Goal: Check status

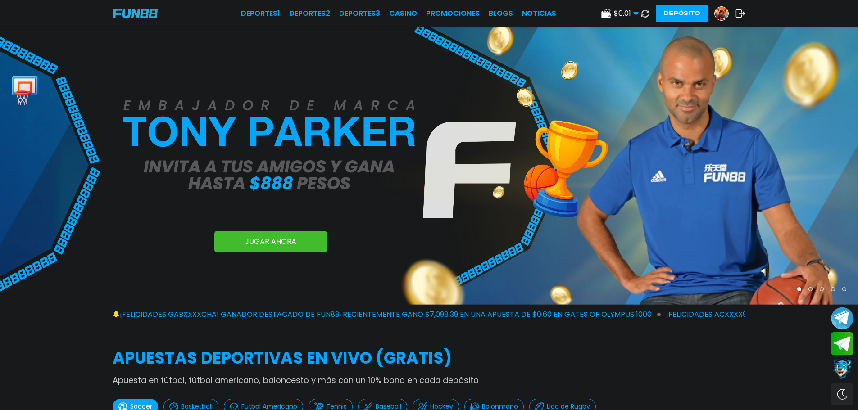
click at [722, 15] on img at bounding box center [722, 14] width 14 height 14
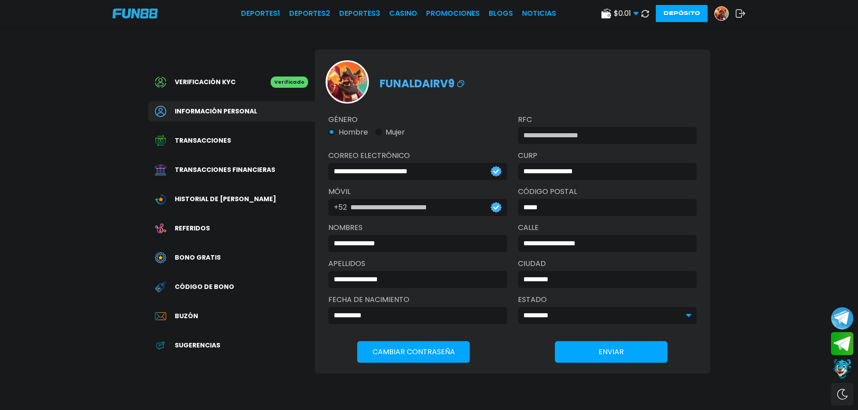
click at [225, 171] on span "Transacciones financieras" at bounding box center [225, 169] width 100 height 9
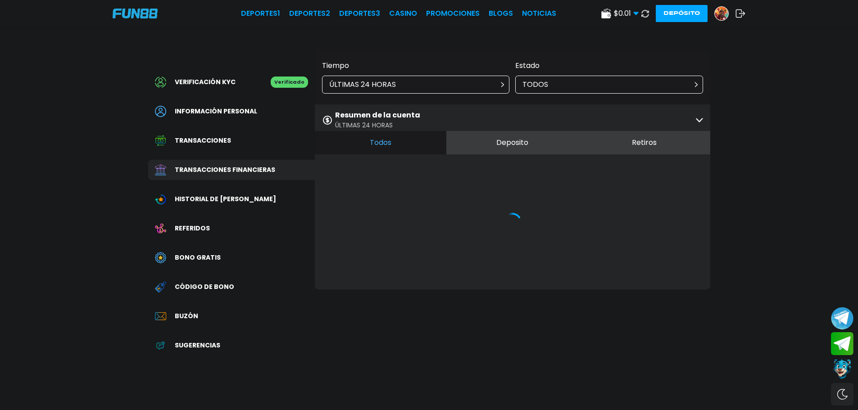
click at [450, 113] on div "Resumen de la cuenta ÚLTIMAS 24 HORAS" at bounding box center [513, 120] width 396 height 31
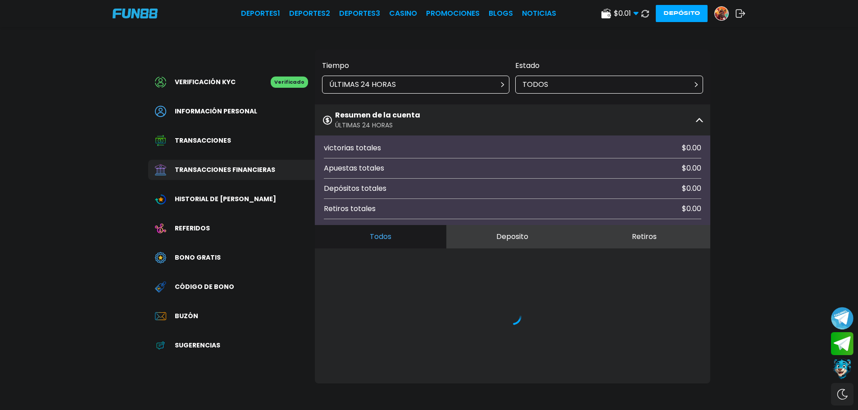
click at [450, 113] on div "Resumen de la cuenta ÚLTIMAS 24 HORAS" at bounding box center [513, 120] width 396 height 31
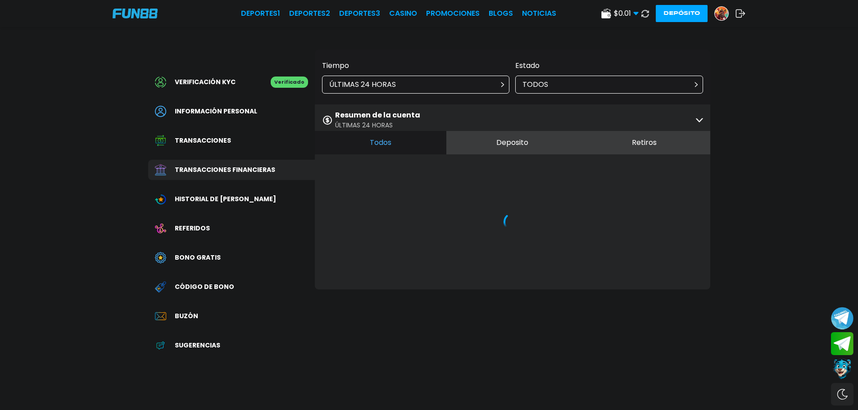
click at [450, 113] on div "Resumen de la cuenta ÚLTIMAS 24 HORAS" at bounding box center [513, 120] width 396 height 31
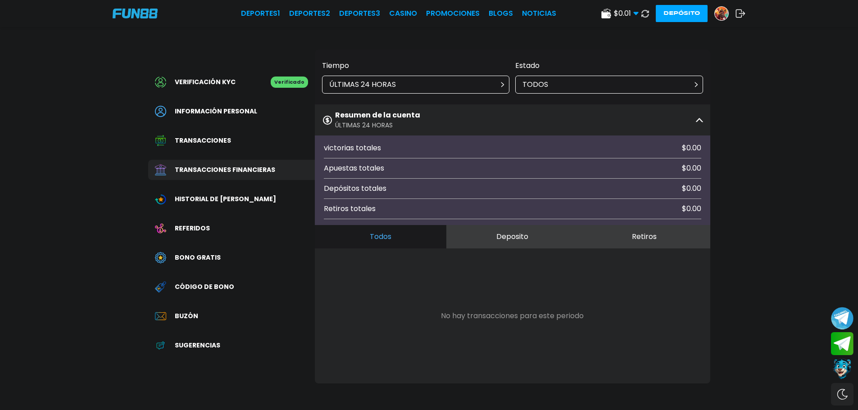
click at [451, 112] on div "Resumen de la cuenta ÚLTIMAS 24 HORAS" at bounding box center [513, 120] width 396 height 31
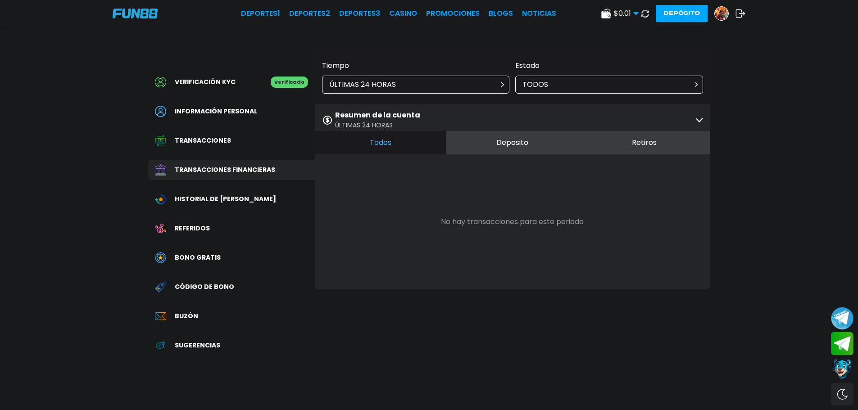
click at [457, 79] on div "ÚLTIMAS 24 HORAS" at bounding box center [416, 85] width 188 height 18
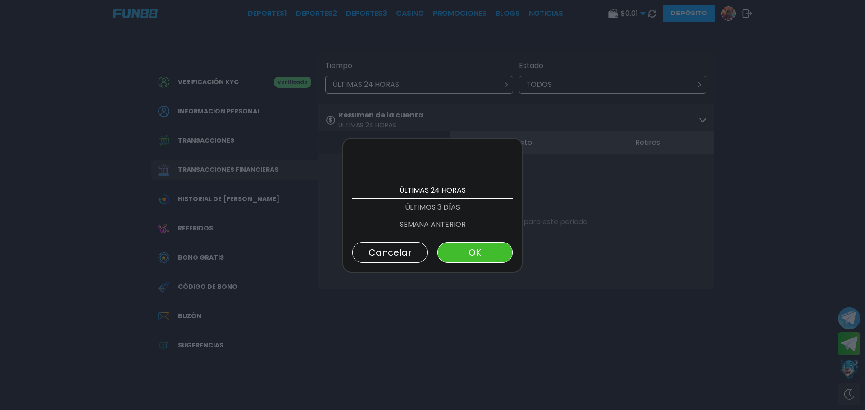
click at [424, 202] on p "ÚLTIMOS 3 DÍAS" at bounding box center [432, 207] width 160 height 17
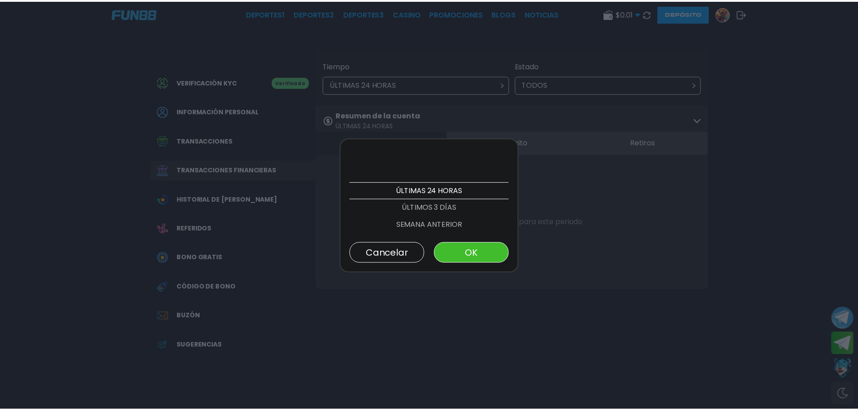
scroll to position [17, 0]
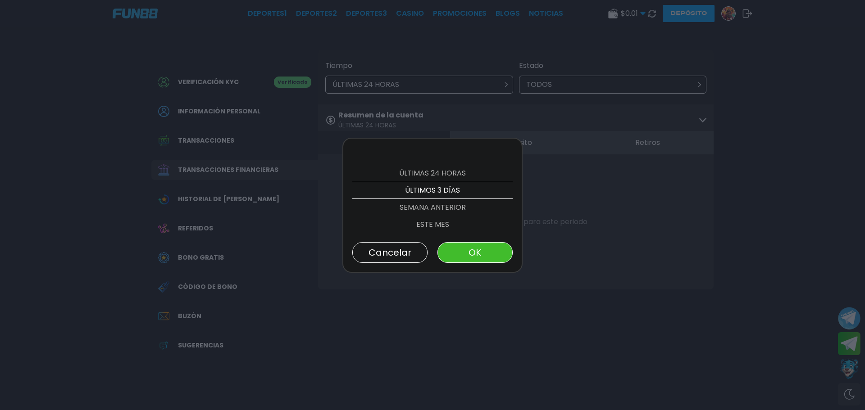
click at [479, 254] on button "OK" at bounding box center [474, 252] width 75 height 21
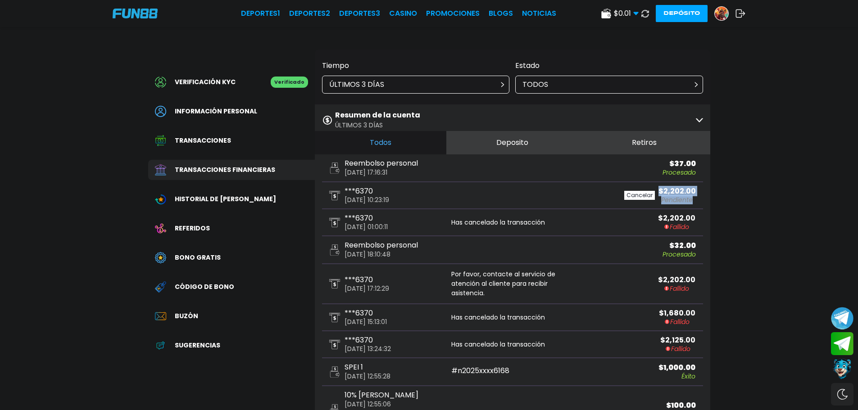
drag, startPoint x: 661, startPoint y: 189, endPoint x: 699, endPoint y: 199, distance: 39.6
click at [699, 199] on div "***6370 [DATE] 10:23:19 Cancelar $ 2,202.00 Pendiente" at bounding box center [512, 195] width 381 height 27
click at [678, 13] on button "Depósito" at bounding box center [682, 13] width 52 height 17
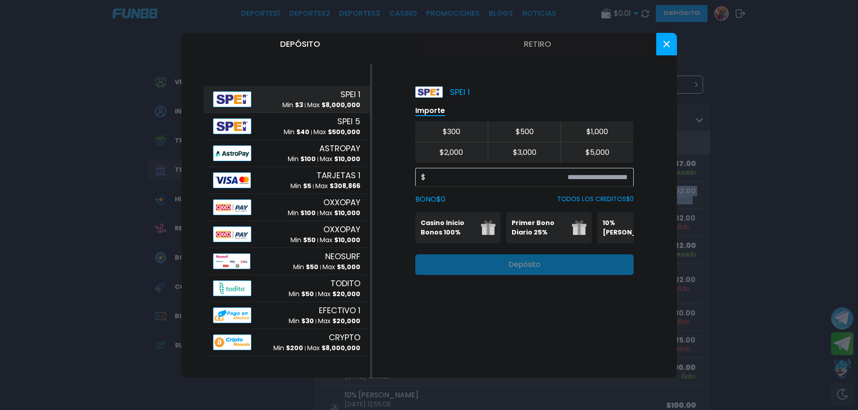
click at [554, 50] on button "Retiro" at bounding box center [537, 44] width 237 height 23
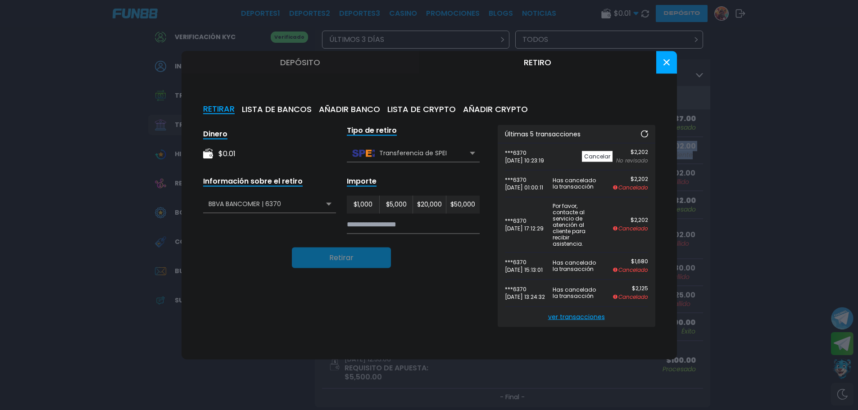
scroll to position [0, 0]
